Goal: Find specific page/section: Find specific page/section

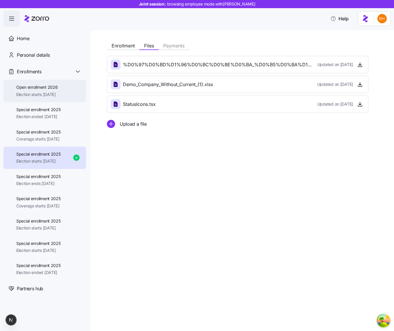
click at [75, 93] on div "Open enrollment 2026 Election starts 11/01/2025" at bounding box center [44, 91] width 83 height 22
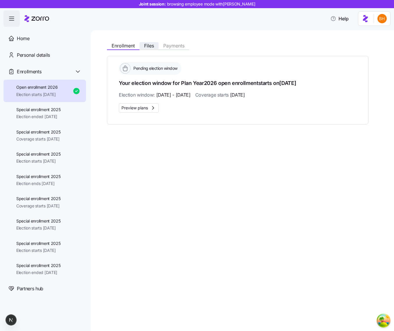
click at [152, 47] on span "Files" at bounding box center [149, 45] width 10 height 5
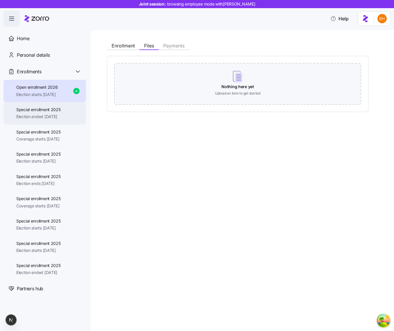
click at [61, 112] on span "Special enrollment 2025" at bounding box center [38, 110] width 44 height 6
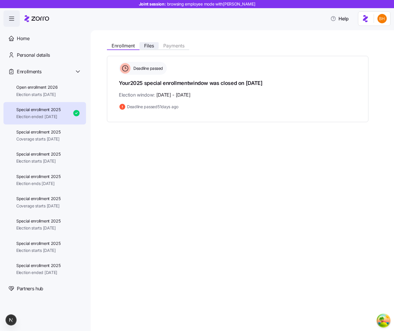
click at [149, 46] on span "Files" at bounding box center [149, 45] width 10 height 5
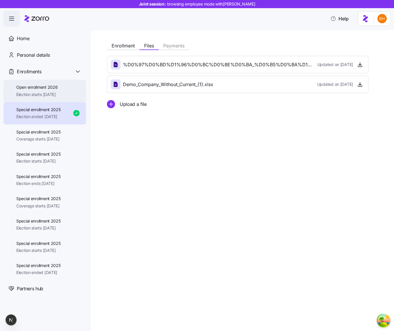
click at [51, 88] on span "Open enrollment 2026" at bounding box center [36, 87] width 41 height 6
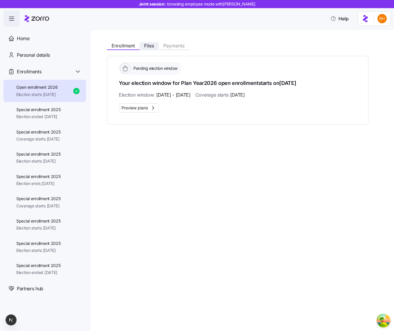
click at [147, 43] on span "Files" at bounding box center [149, 45] width 10 height 5
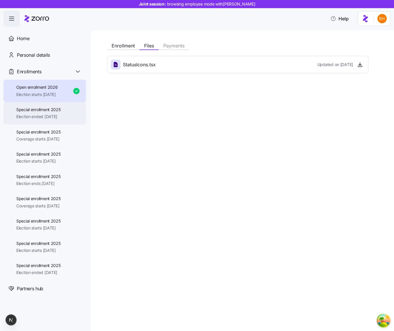
click at [55, 114] on span "Election ended [DATE]" at bounding box center [38, 117] width 44 height 6
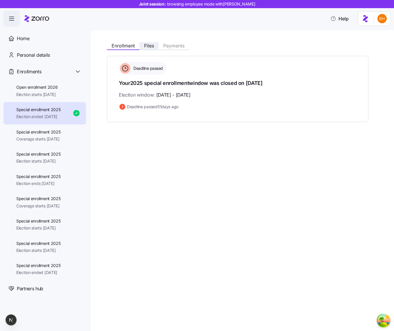
click at [146, 46] on span "Files" at bounding box center [149, 45] width 10 height 5
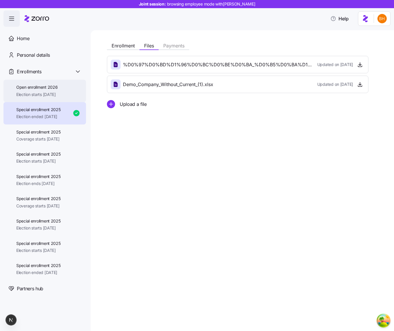
click at [55, 90] on span "Open enrollment 2026" at bounding box center [36, 87] width 41 height 6
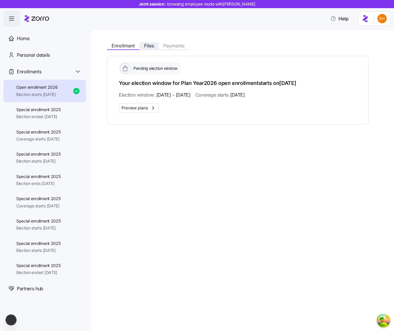
click at [154, 44] on button "Files" at bounding box center [149, 45] width 19 height 7
click at [148, 46] on span "Files" at bounding box center [149, 45] width 10 height 5
